Goal: Information Seeking & Learning: Learn about a topic

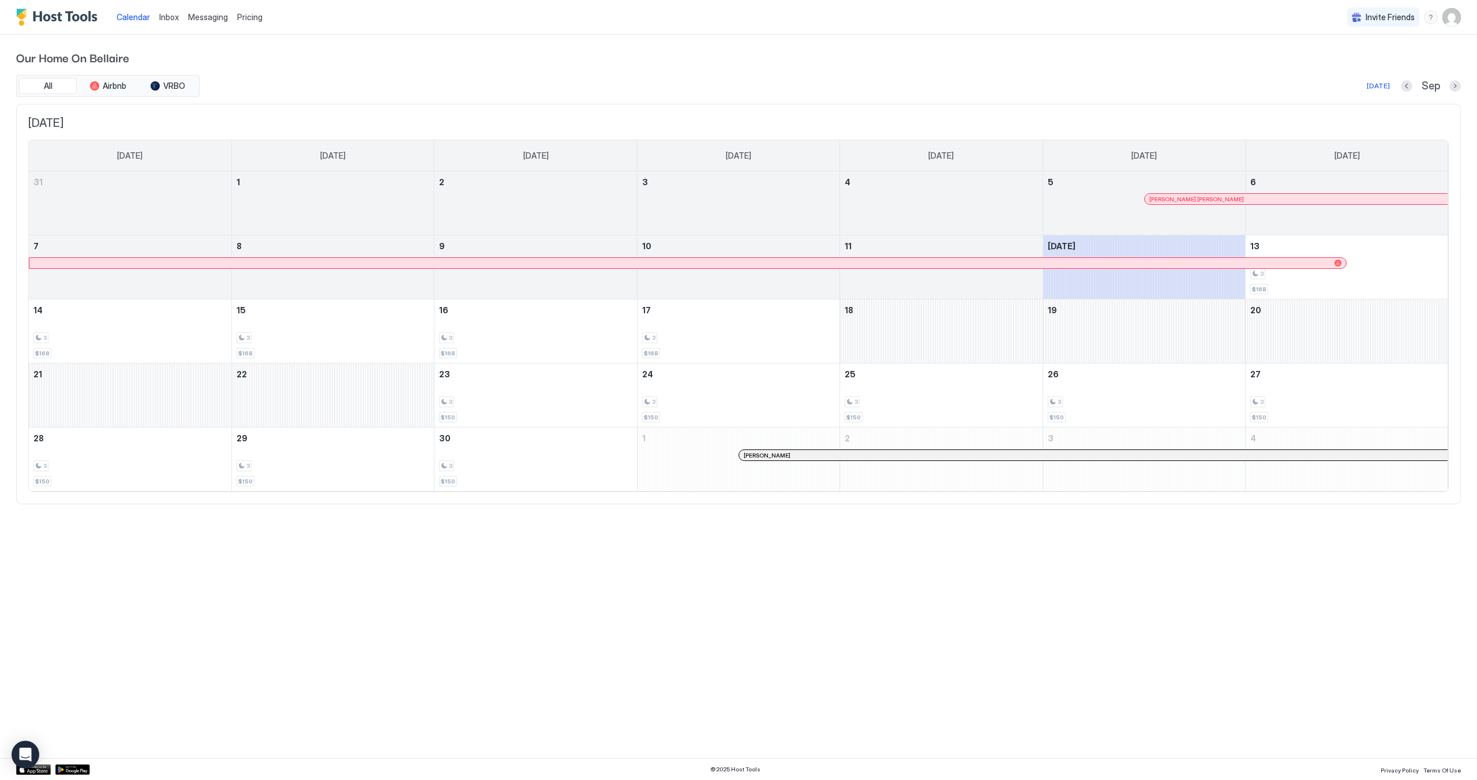
click at [249, 14] on span "Pricing" at bounding box center [249, 17] width 25 height 10
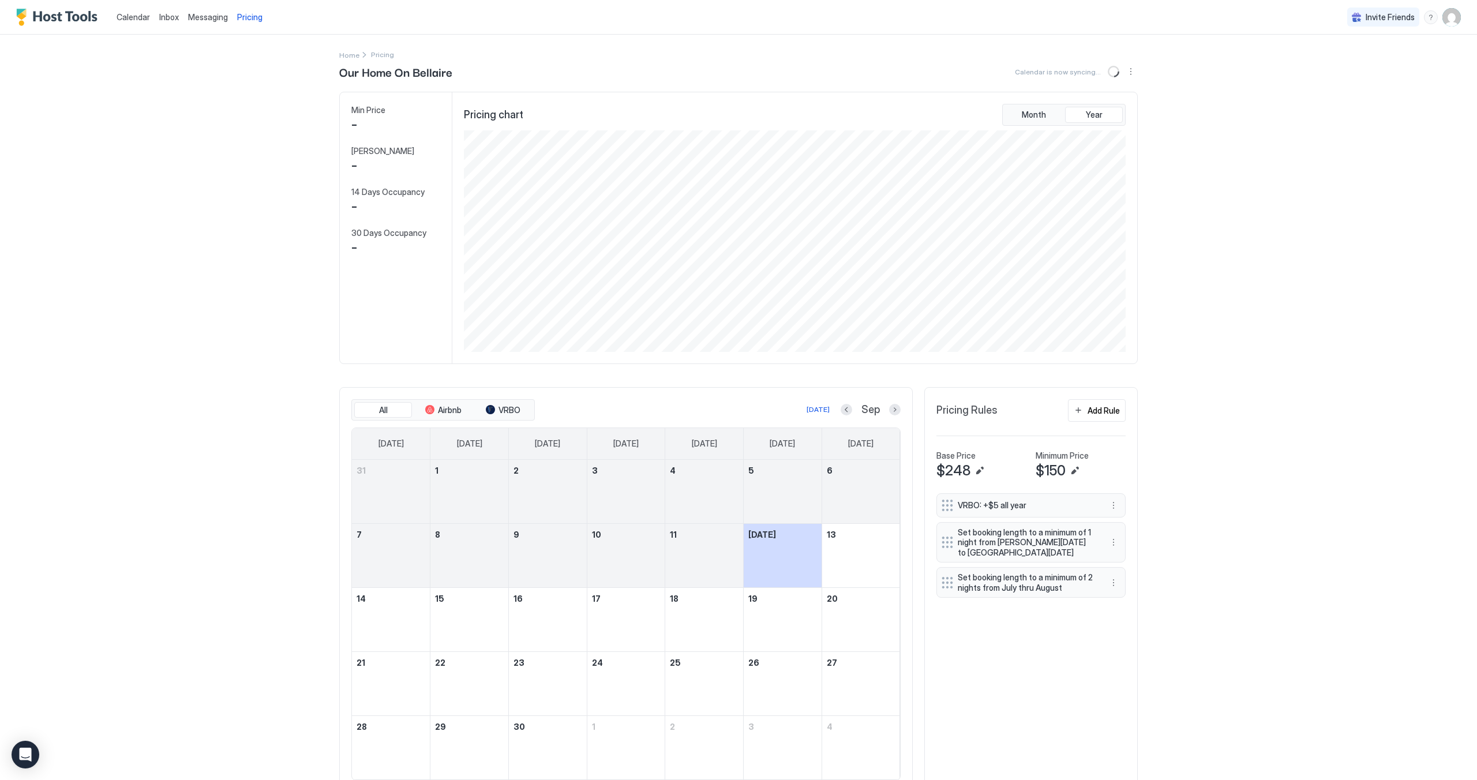
scroll to position [222, 665]
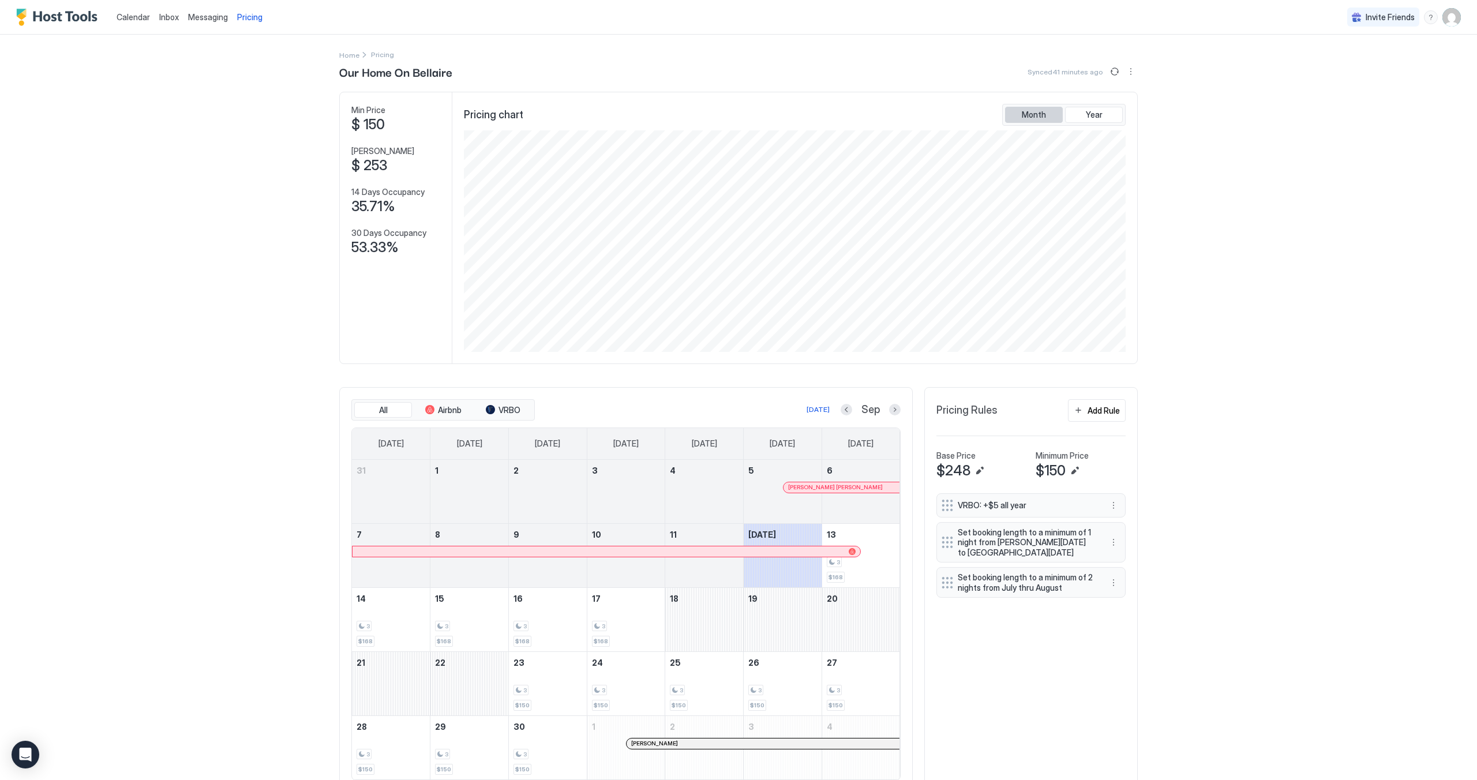
click at [1032, 110] on span "Month" at bounding box center [1034, 115] width 24 height 10
click at [892, 415] on button "Next month" at bounding box center [895, 410] width 12 height 12
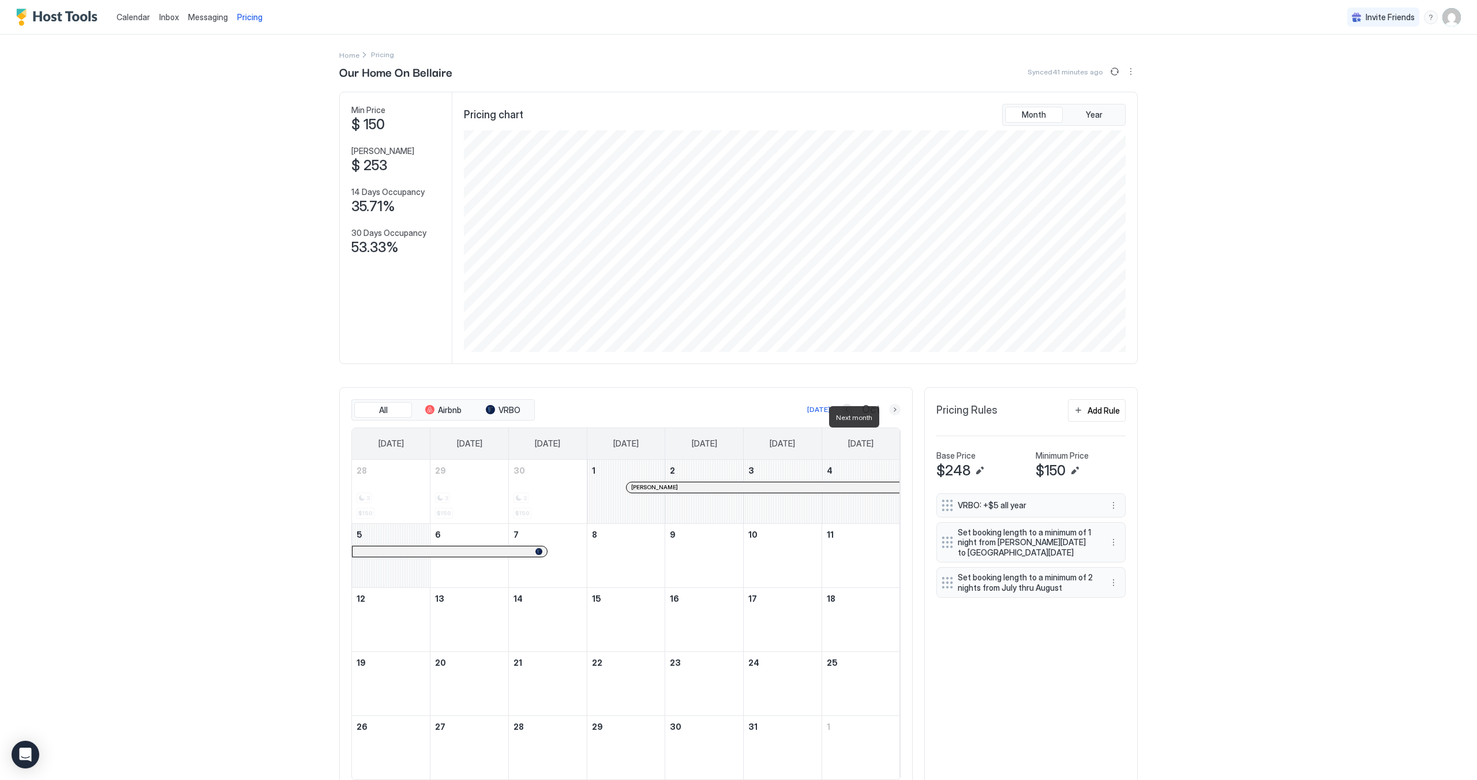
click at [892, 415] on button "Next month" at bounding box center [895, 410] width 12 height 12
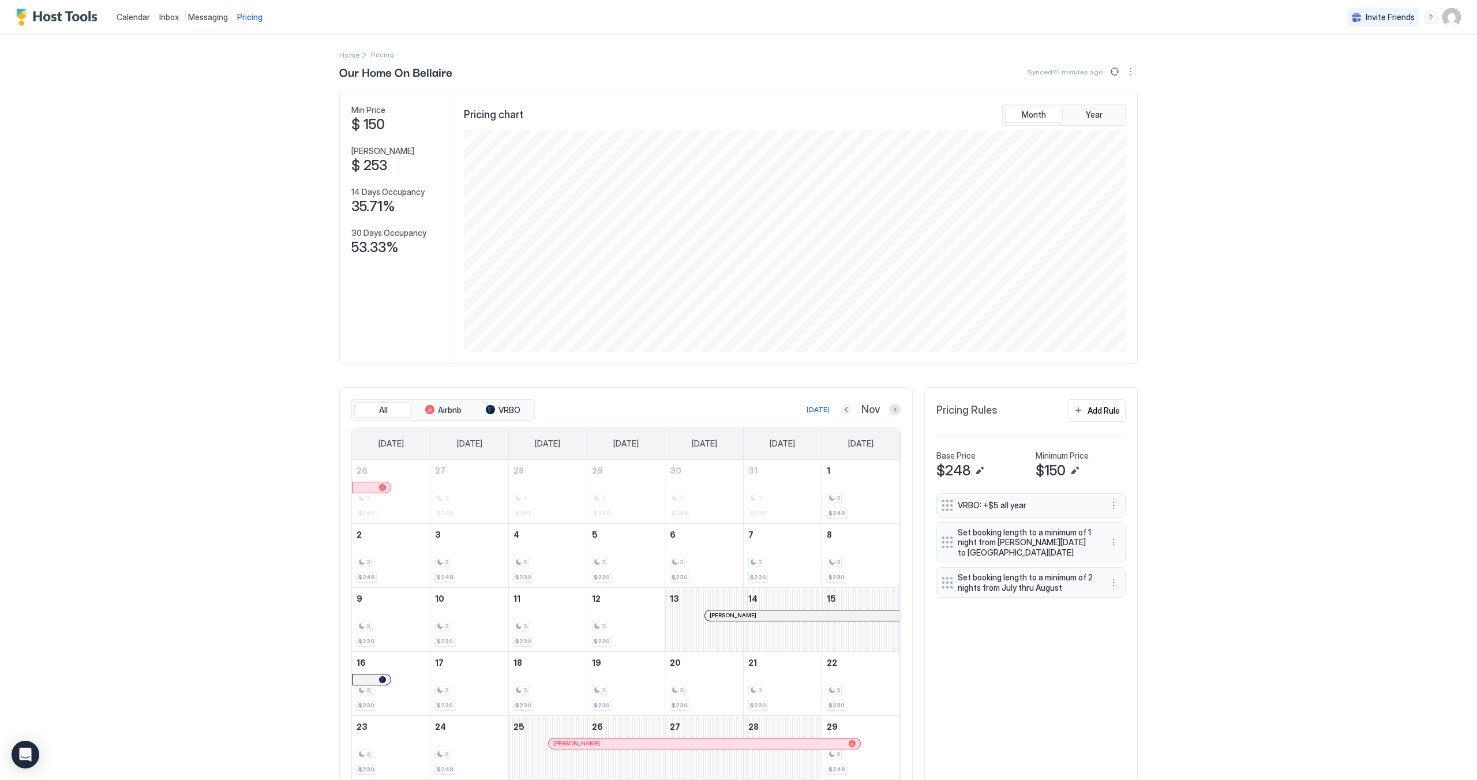
click at [841, 415] on button "Previous month" at bounding box center [847, 410] width 12 height 12
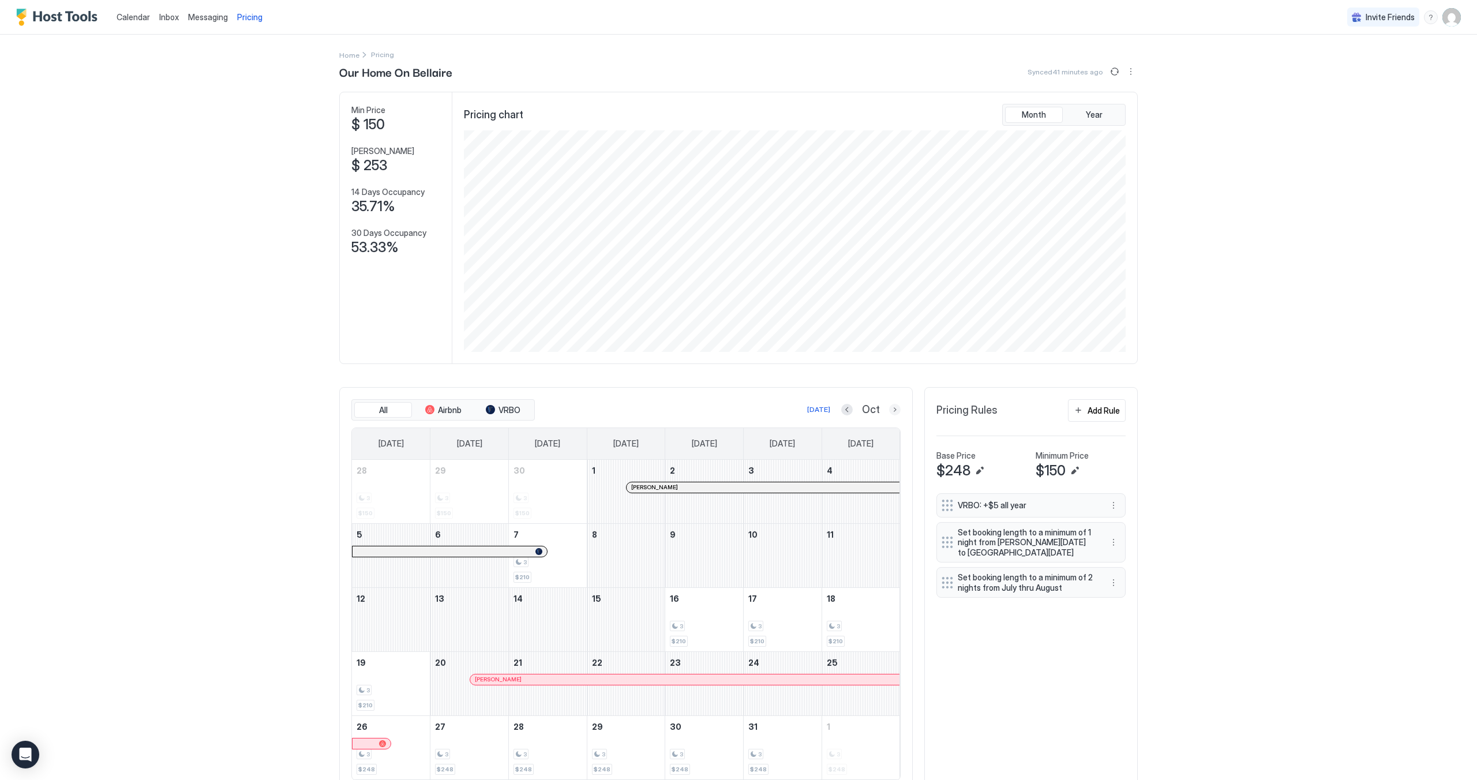
click at [894, 415] on button "Next month" at bounding box center [895, 410] width 12 height 12
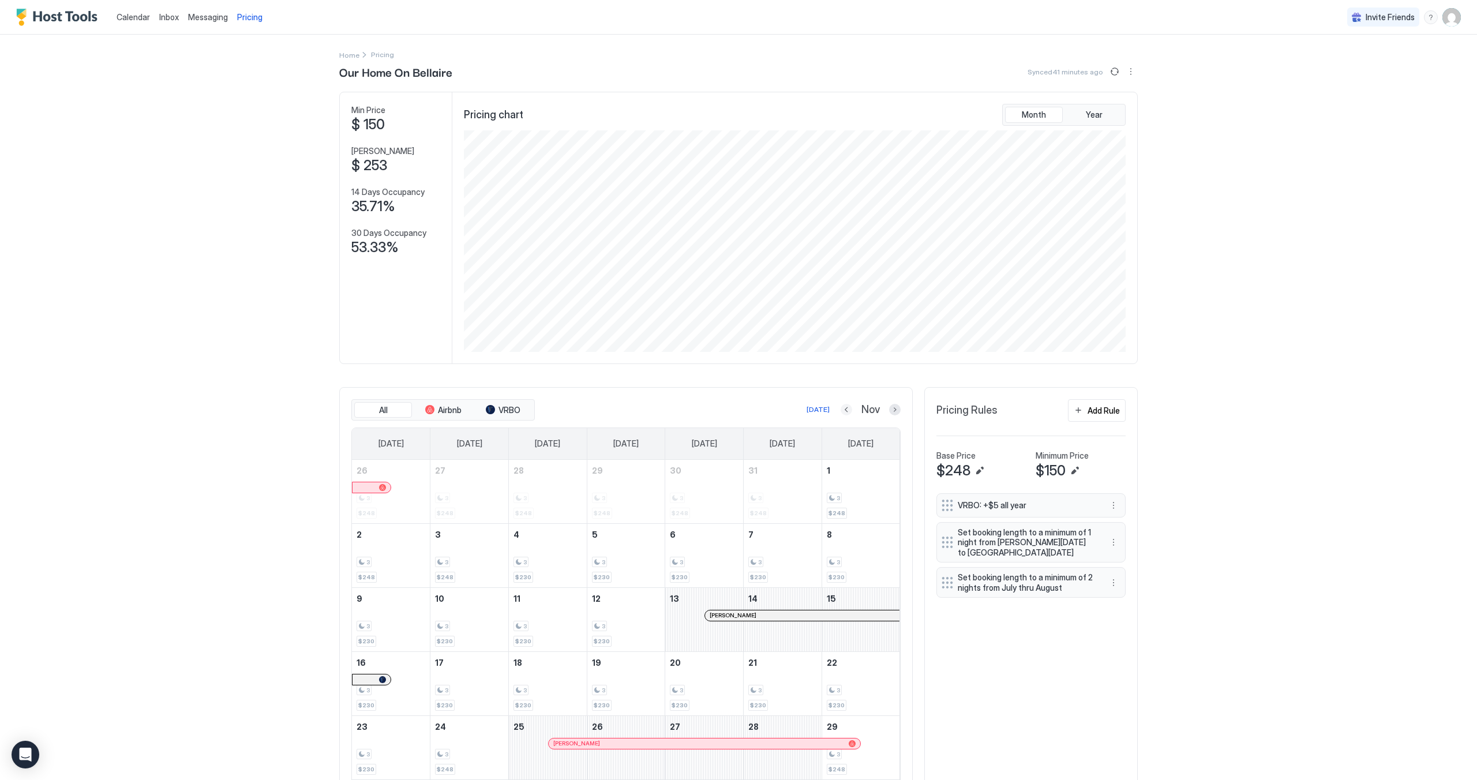
click at [845, 415] on button "Previous month" at bounding box center [847, 410] width 12 height 12
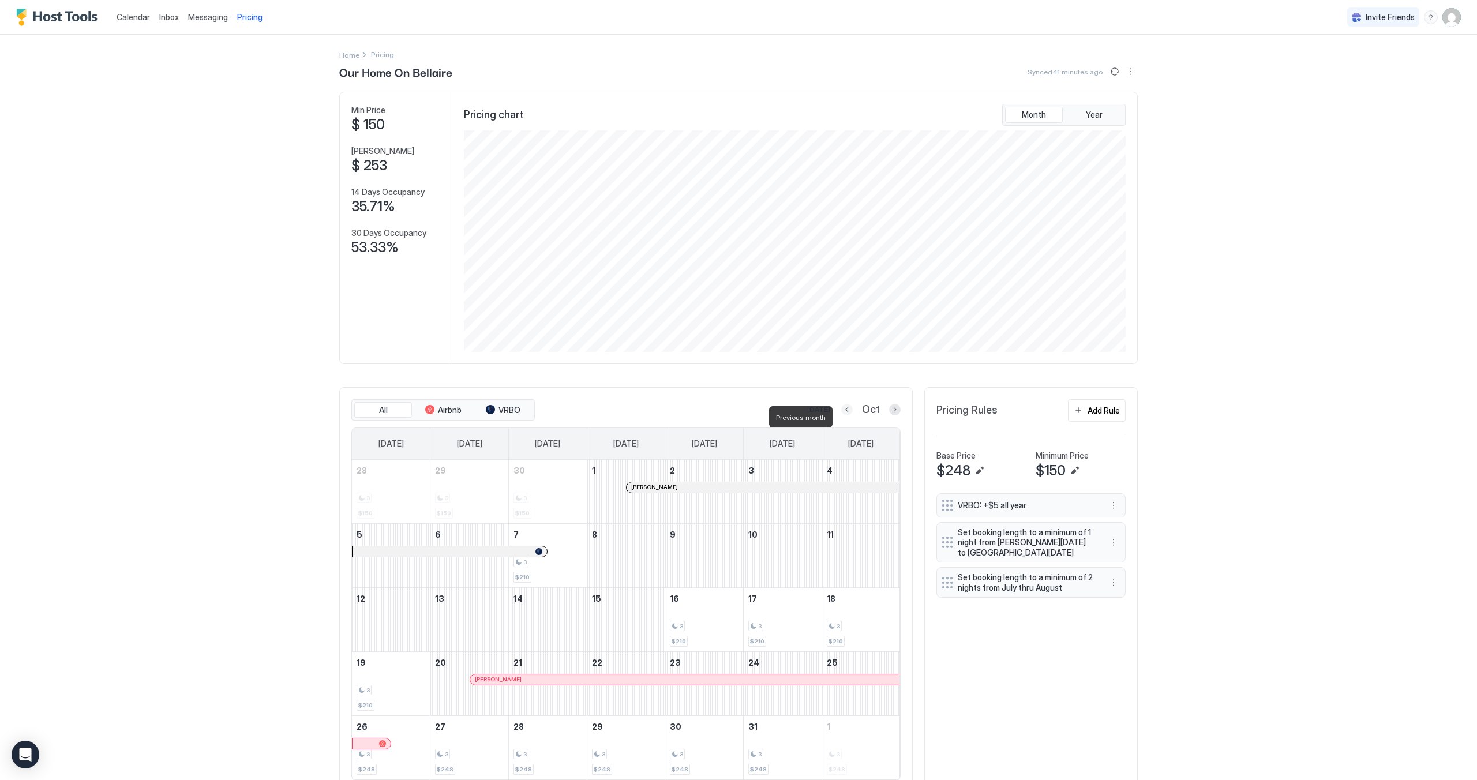
click at [845, 415] on button "Previous month" at bounding box center [847, 410] width 12 height 12
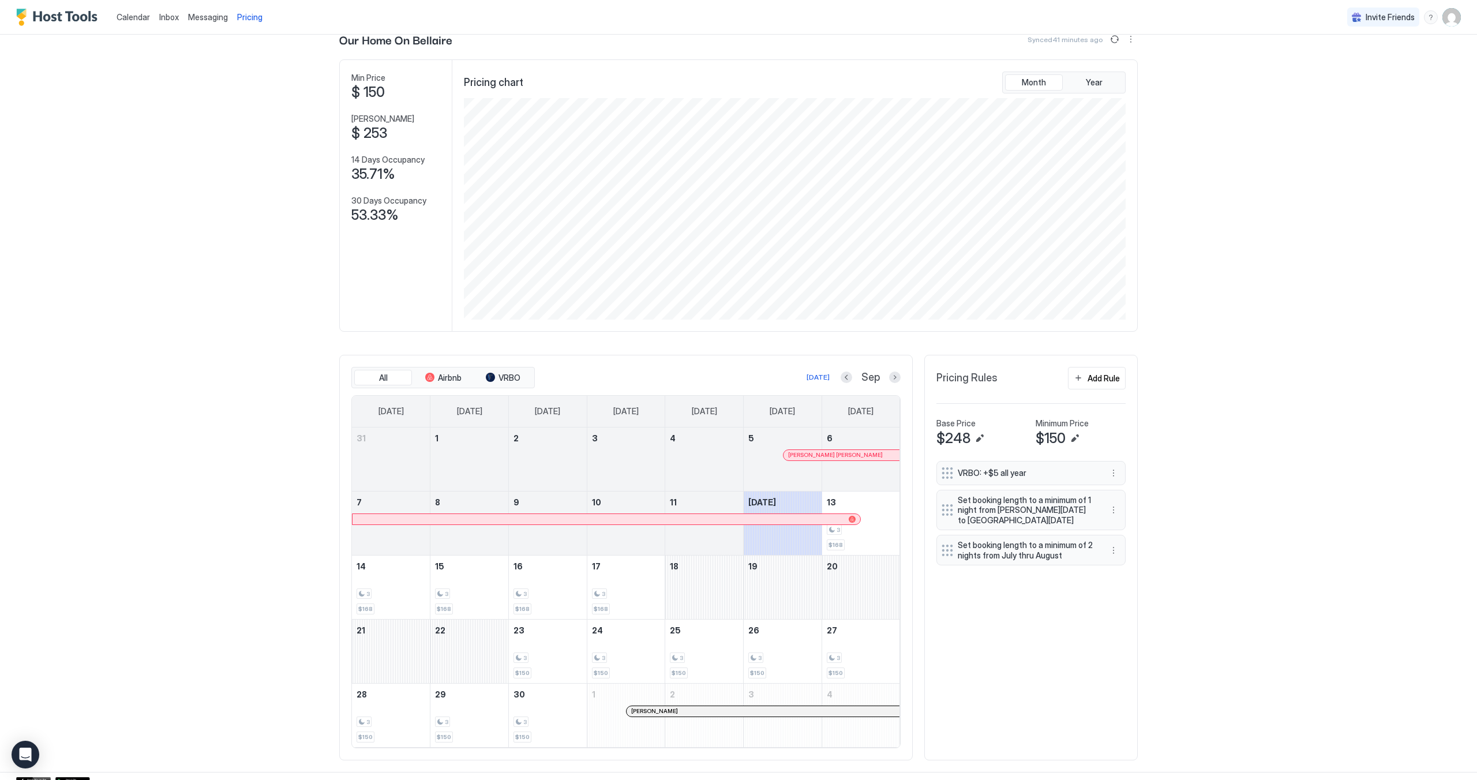
scroll to position [50, 0]
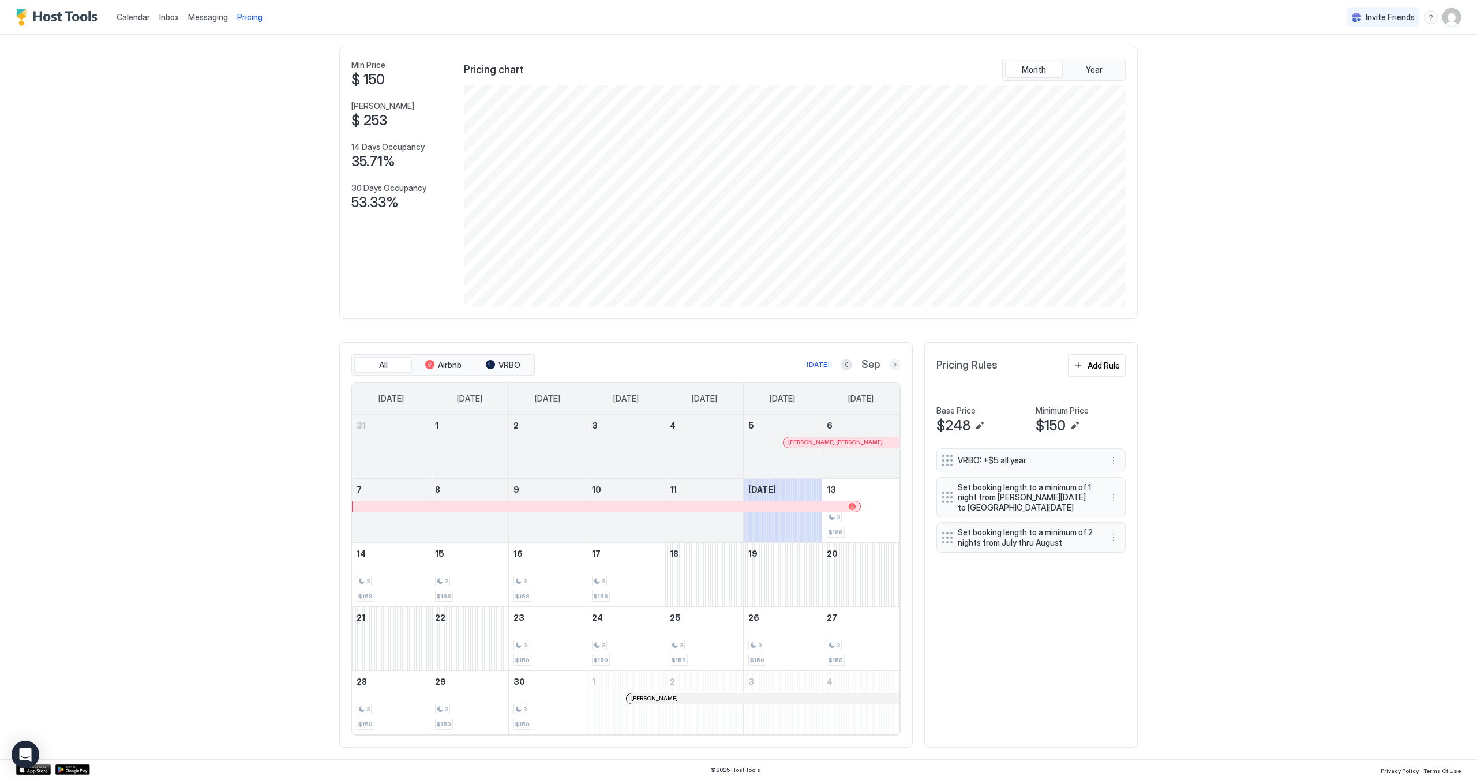
click at [889, 365] on button "Next month" at bounding box center [895, 365] width 12 height 12
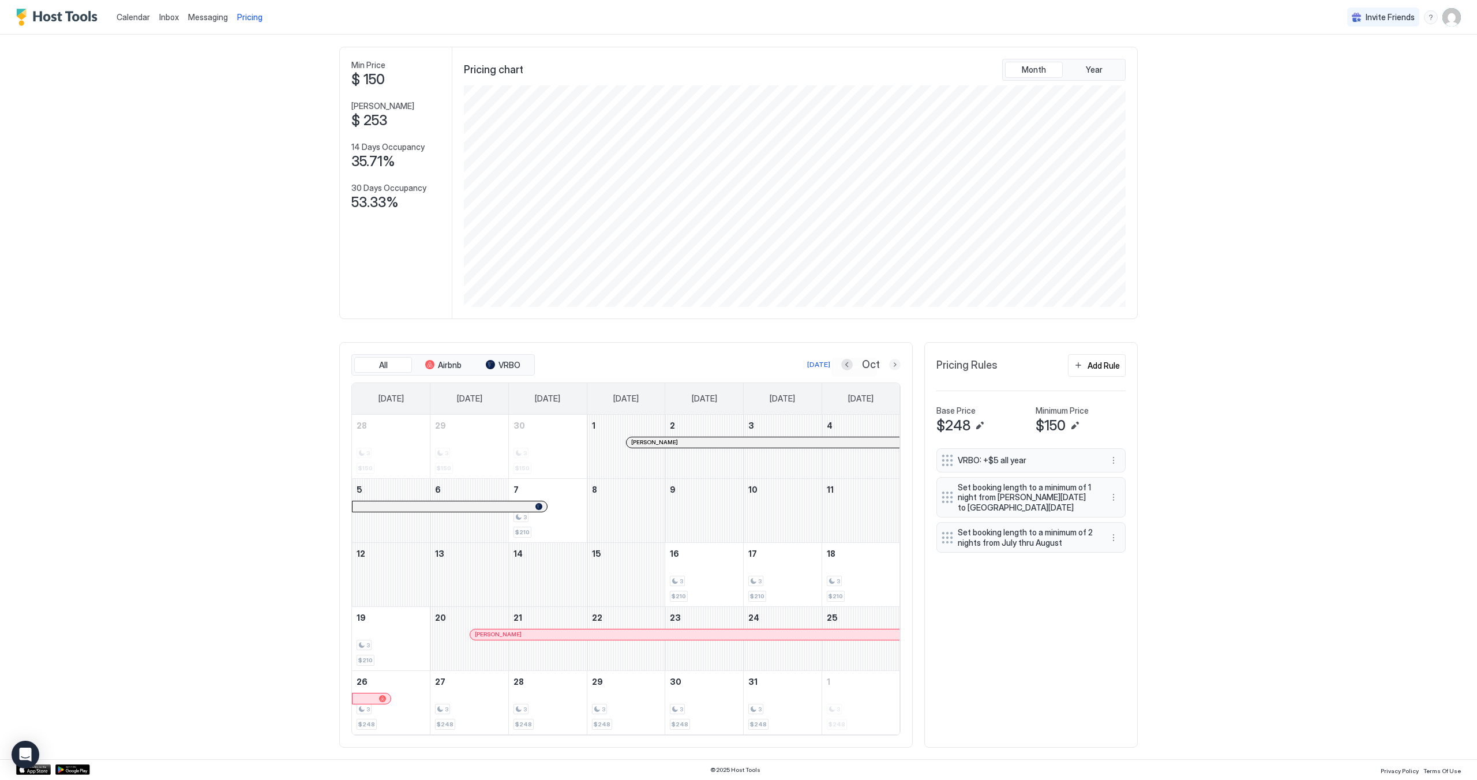
click at [889, 365] on button "Next month" at bounding box center [895, 365] width 12 height 12
